Goal: Answer question/provide support: Share knowledge or assist other users

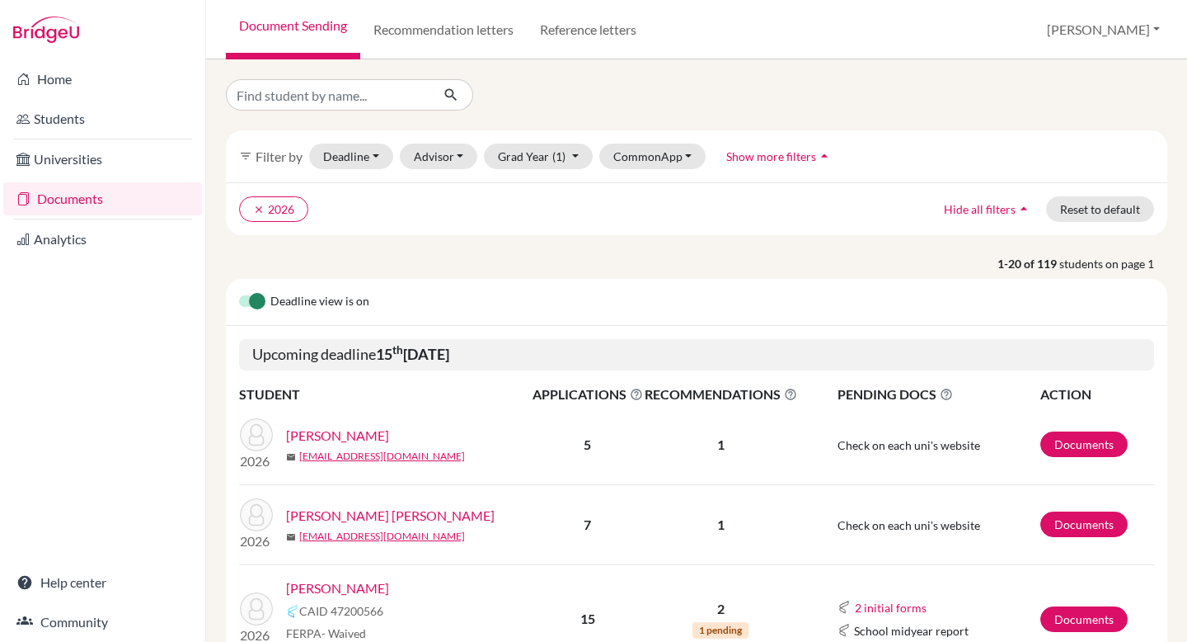
scroll to position [1001, 0]
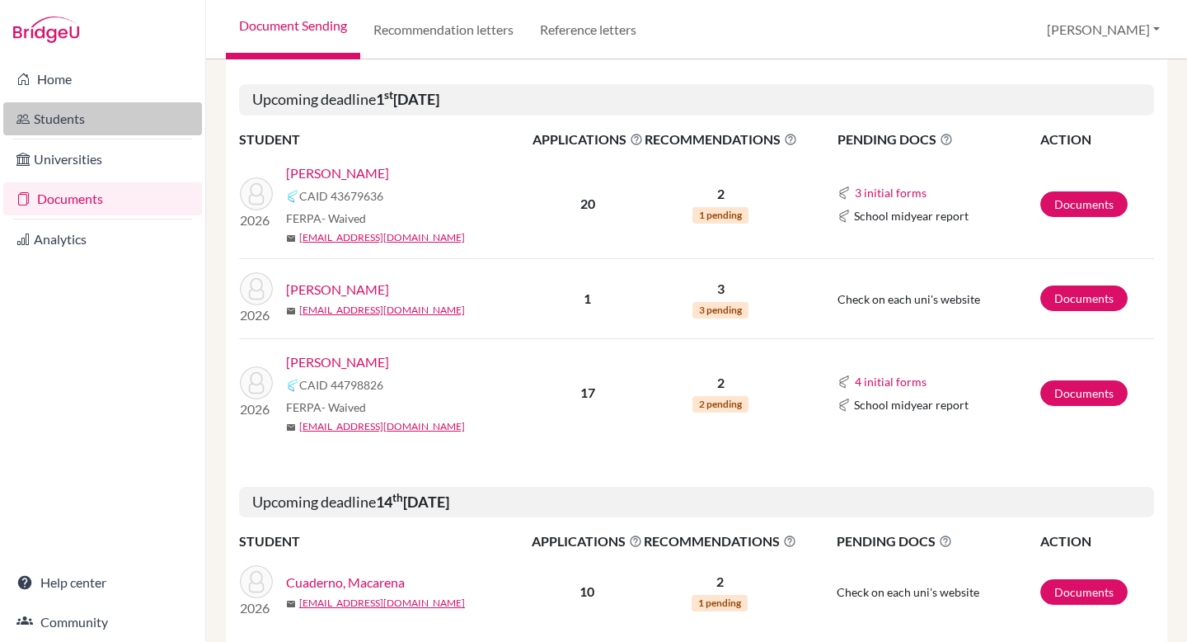
click at [115, 125] on link "Students" at bounding box center [102, 118] width 199 height 33
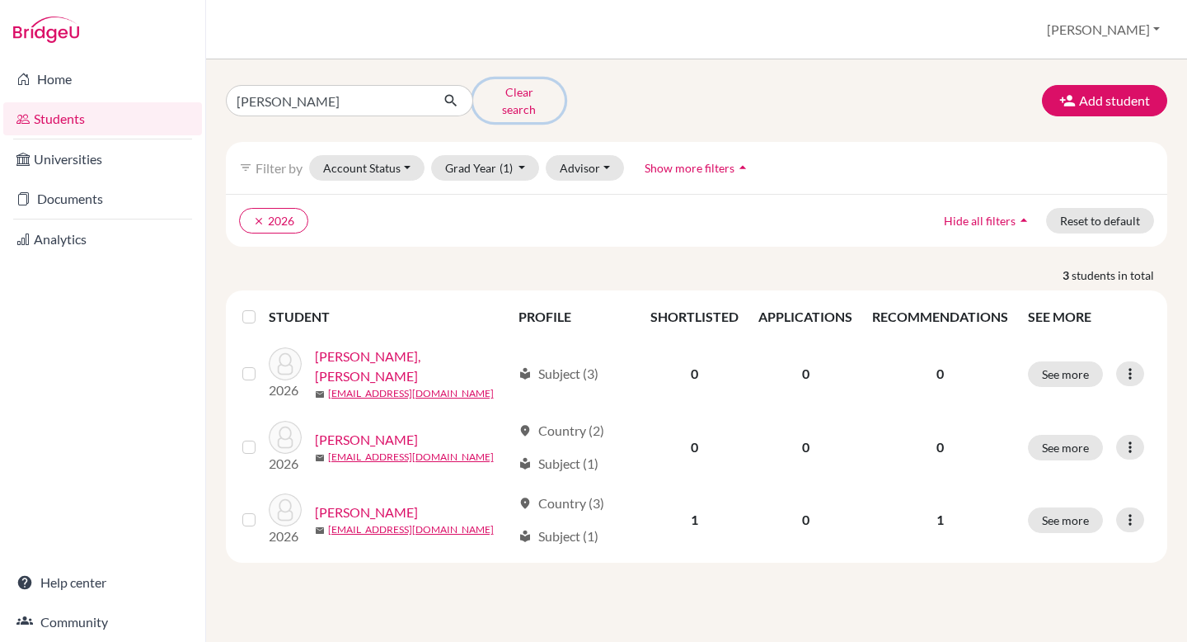
click at [499, 92] on button "Clear search" at bounding box center [519, 100] width 92 height 43
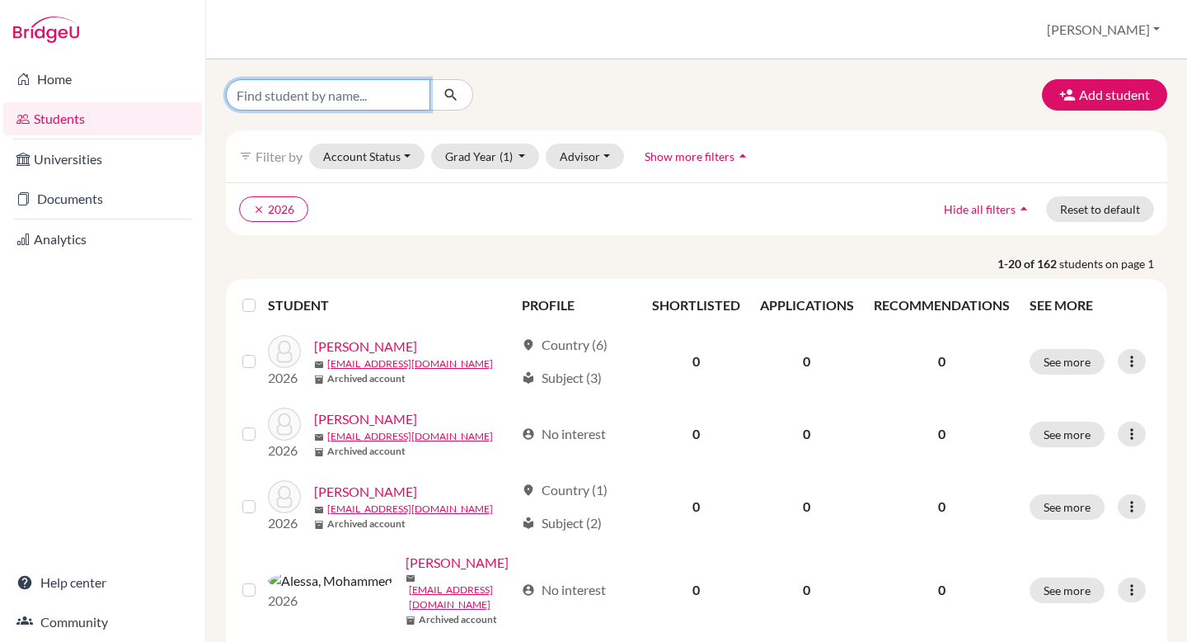
click at [374, 89] on input "Find student by name..." at bounding box center [328, 94] width 204 height 31
type input "charlene"
click at [455, 82] on button "submit" at bounding box center [452, 94] width 44 height 31
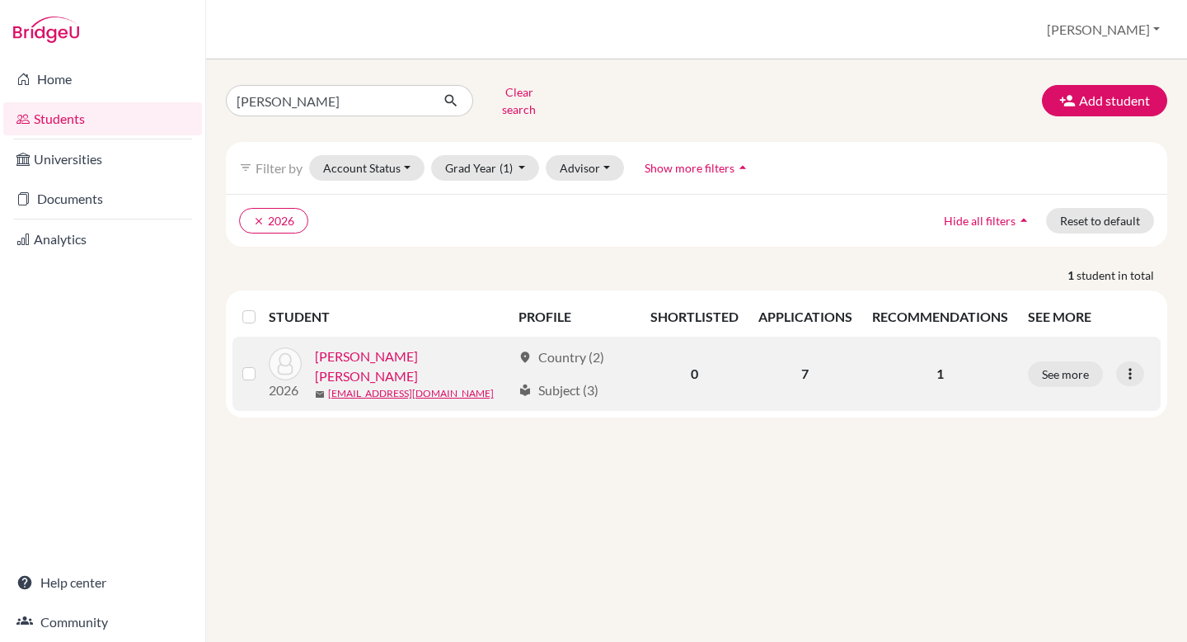
click at [436, 346] on link "[PERSON_NAME] [PERSON_NAME]" at bounding box center [413, 366] width 196 height 40
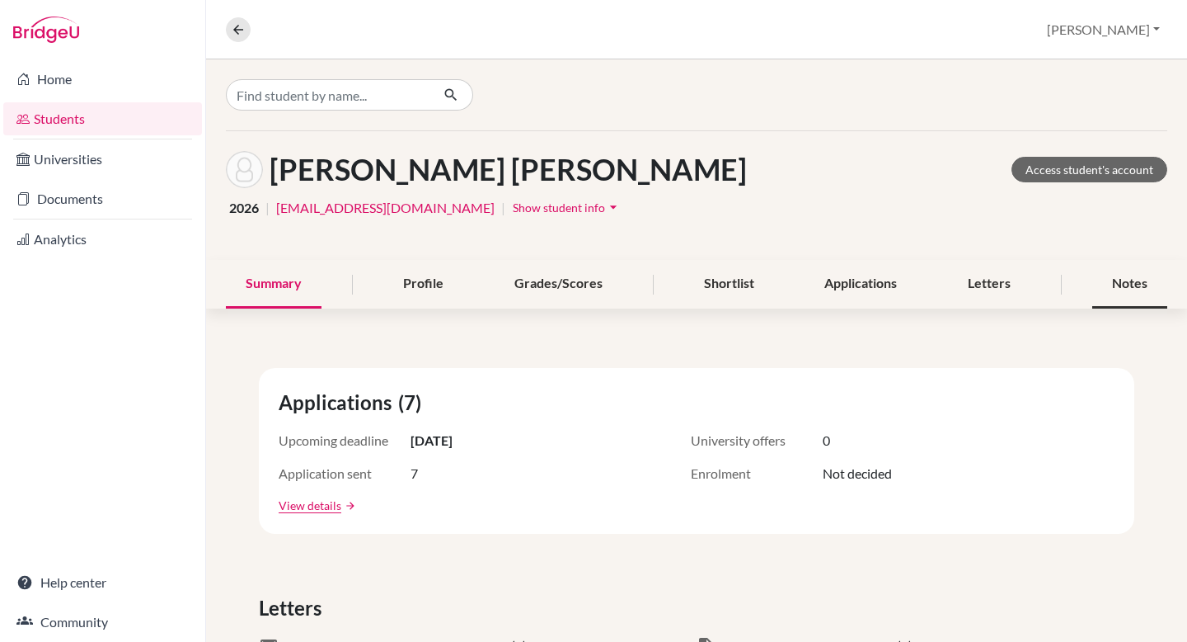
click at [1129, 275] on div "Notes" at bounding box center [1130, 284] width 75 height 49
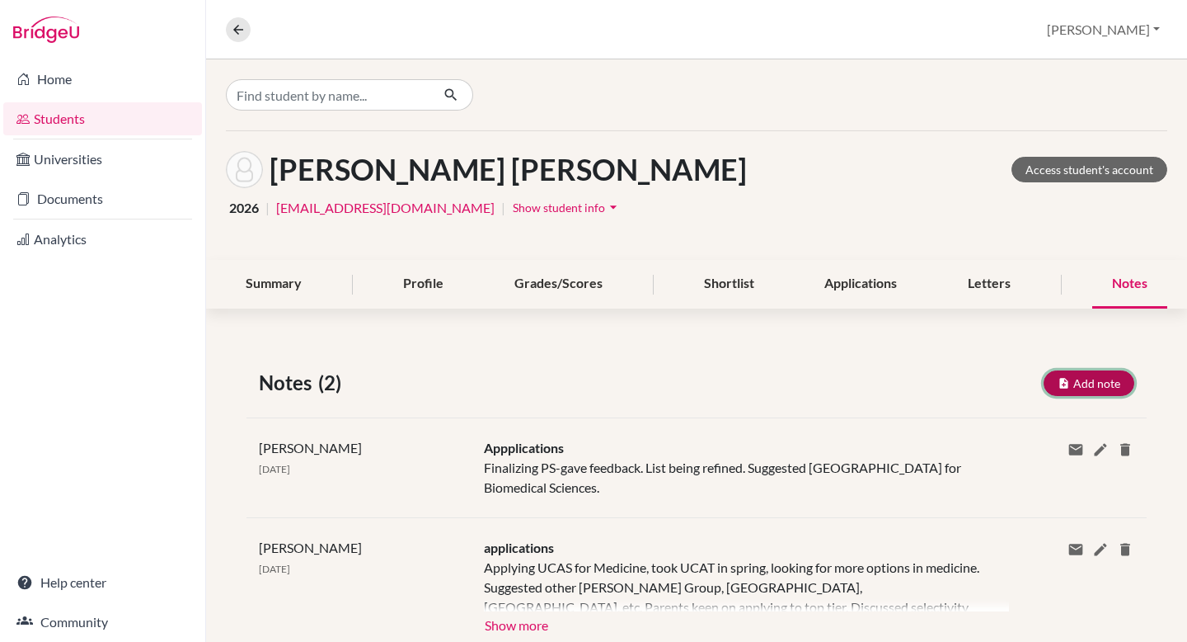
click at [1098, 379] on button "Add note" at bounding box center [1089, 383] width 91 height 26
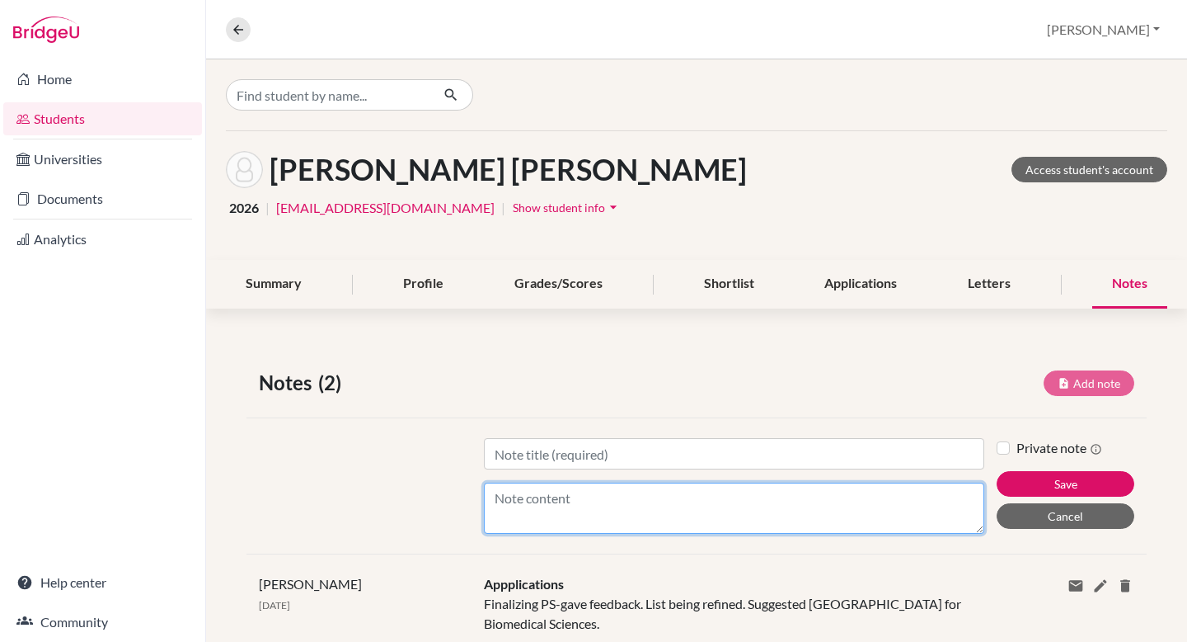
click at [555, 507] on textarea "Content" at bounding box center [734, 507] width 501 height 51
type textarea "s"
type textarea "Still finalizing UCAS"
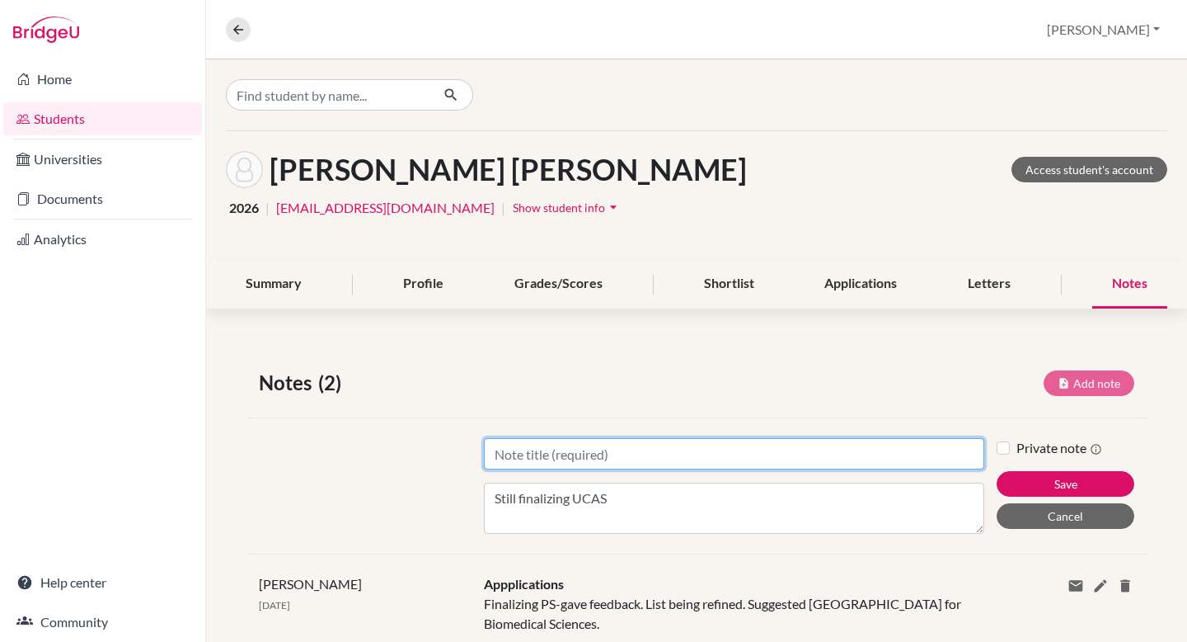
click at [501, 455] on input "Title" at bounding box center [734, 453] width 501 height 31
type input "UCAS app"
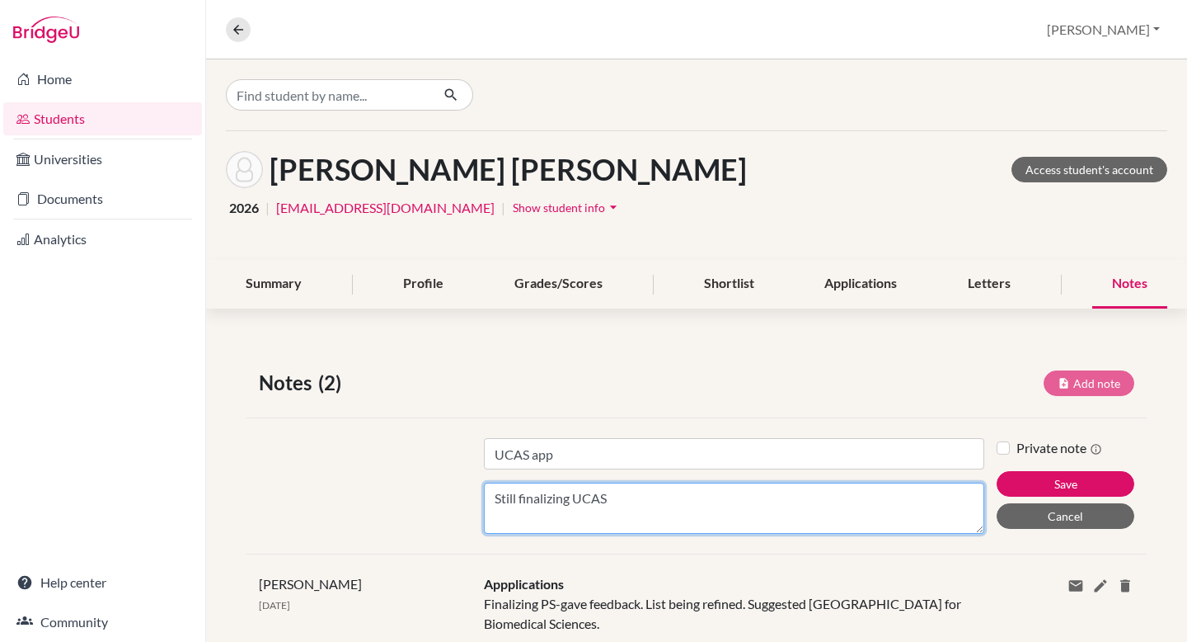
click at [615, 501] on textarea "Still finalizing UCAS" at bounding box center [734, 507] width 501 height 51
type textarea "Still finalizing UCAS, deciding on choices."
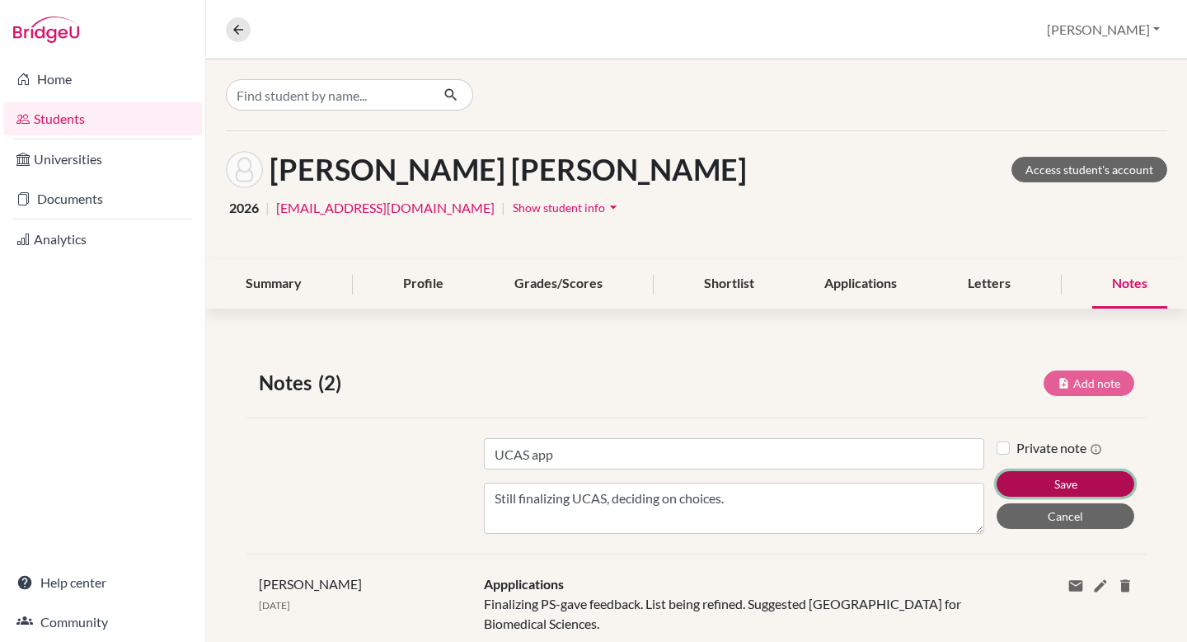
click at [1024, 480] on button "Save" at bounding box center [1066, 484] width 138 height 26
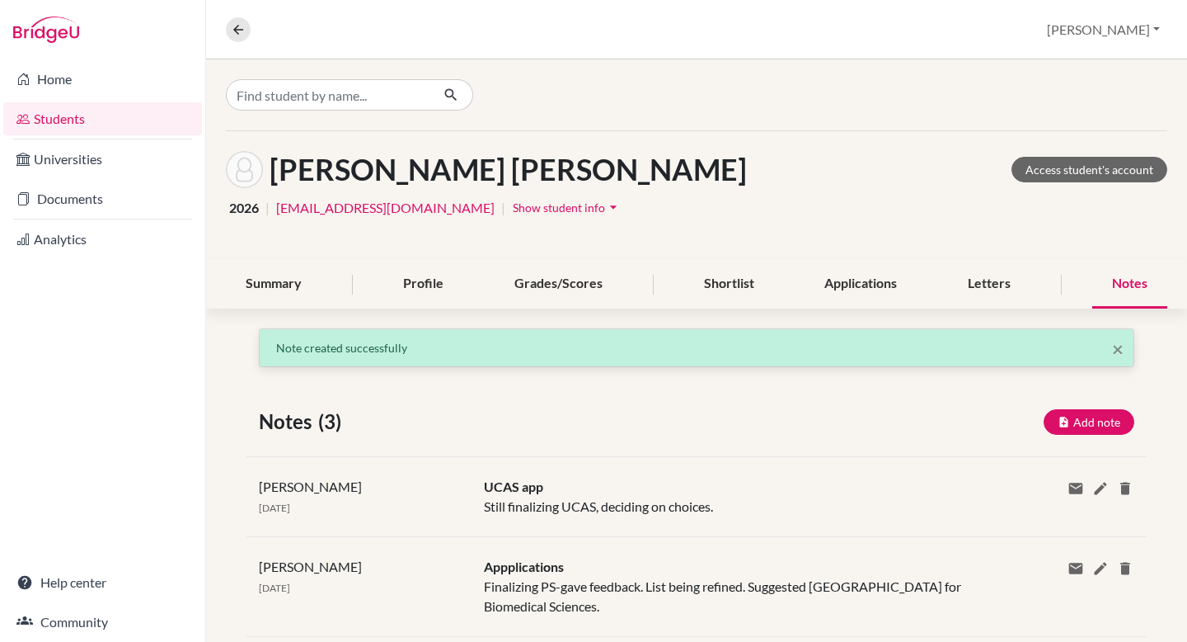
scroll to position [47, 0]
